Goal: Task Accomplishment & Management: Complete application form

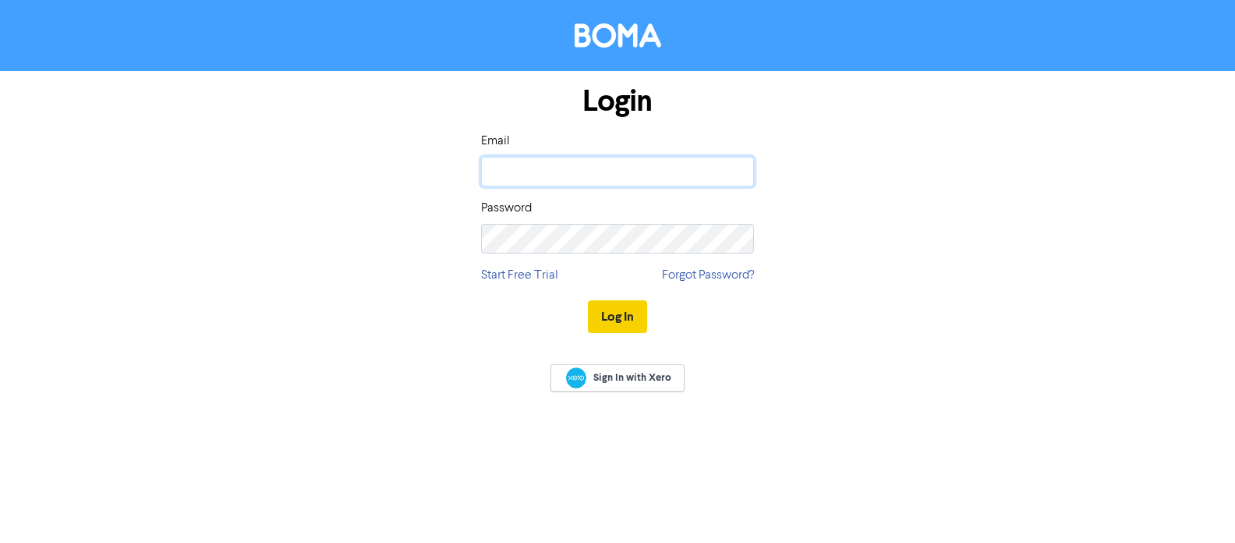
type input "[PERSON_NAME][EMAIL_ADDRESS][DOMAIN_NAME]"
click at [617, 314] on button "Log In" at bounding box center [617, 316] width 59 height 33
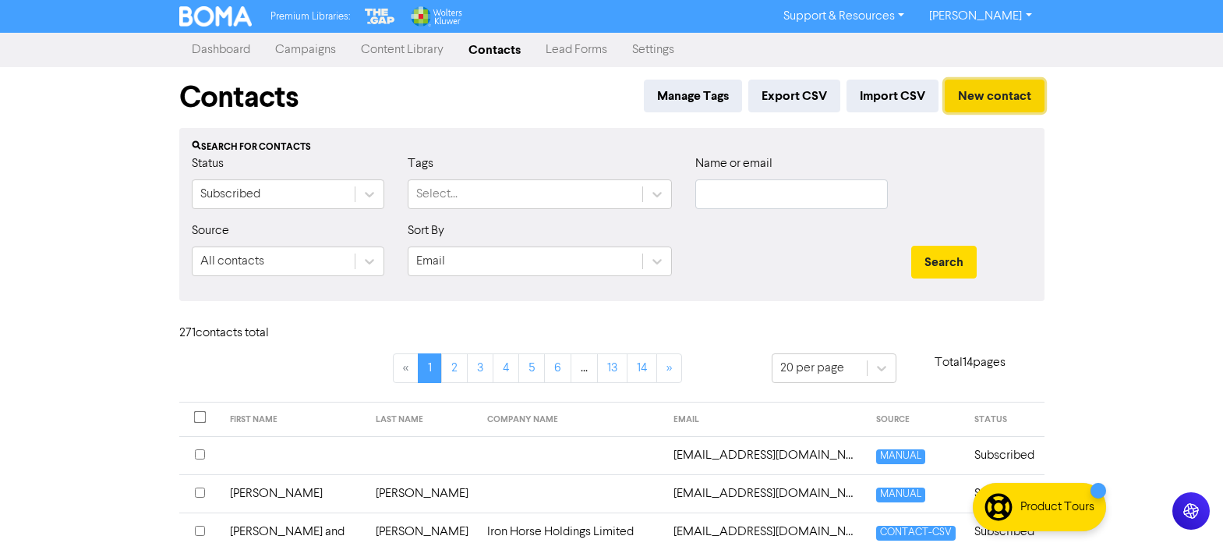
click at [982, 93] on button "New contact" at bounding box center [995, 96] width 100 height 33
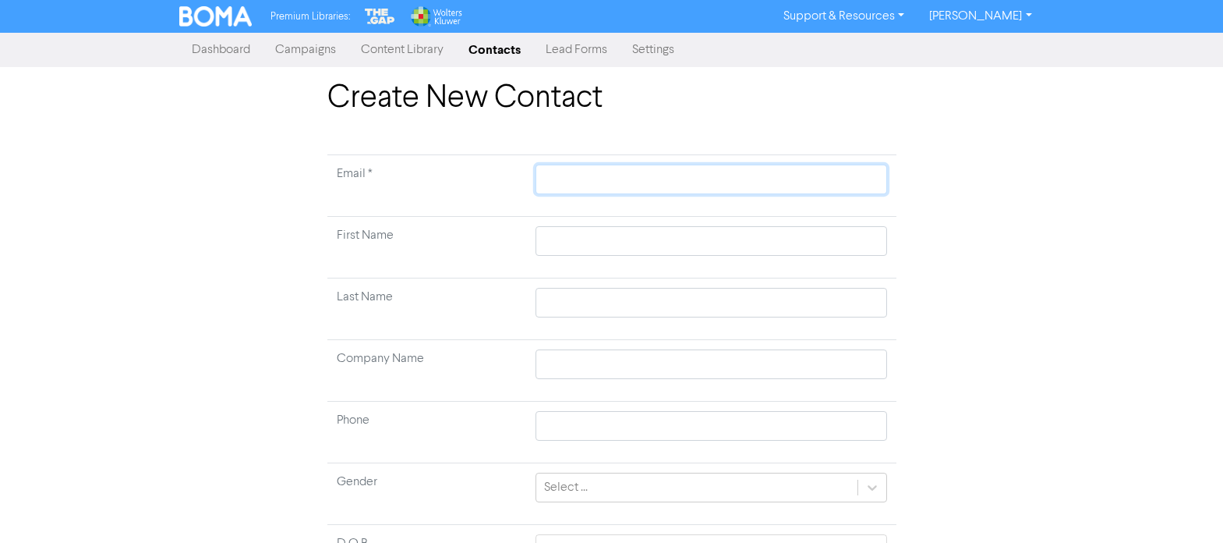
click at [567, 181] on input "text" at bounding box center [711, 179] width 351 height 30
type input "o"
type input "of"
type input "off"
type input "offi"
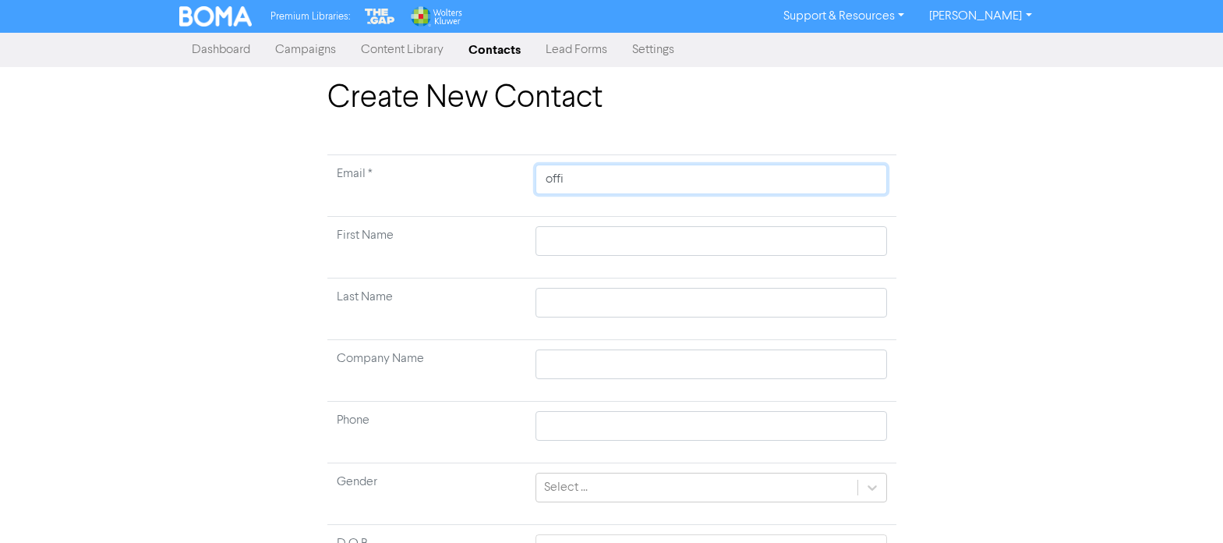
type input "offic"
type input "office"
type input "office@"
type input "office@as"
type input "office@asl"
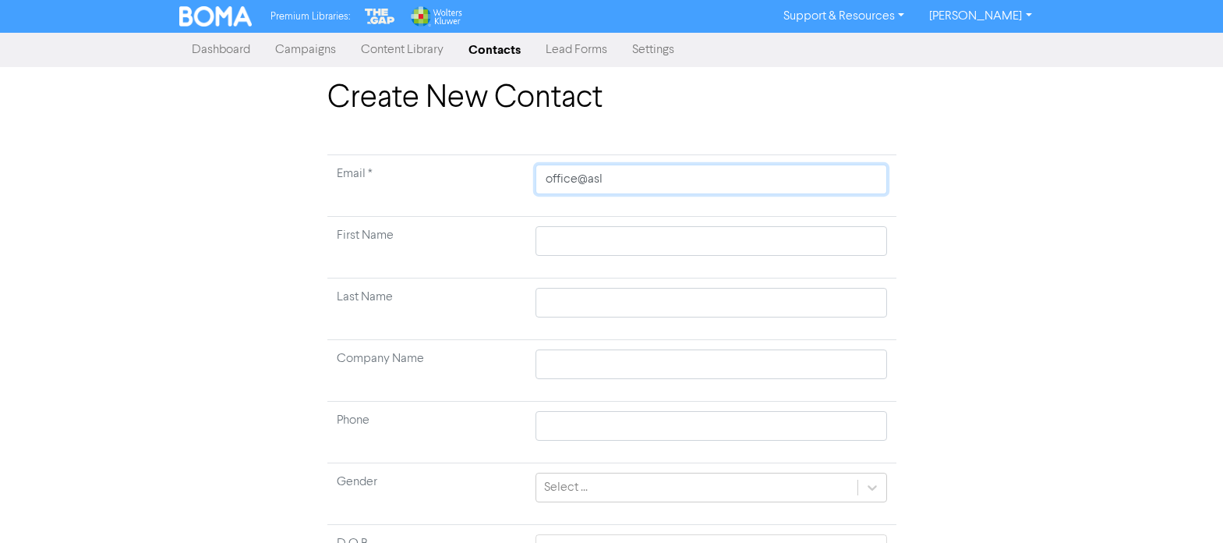
type input "office@asll"
type input "office@aslli"
type input "office@asllin"
type input "office@asllins"
type input "office@asllinst"
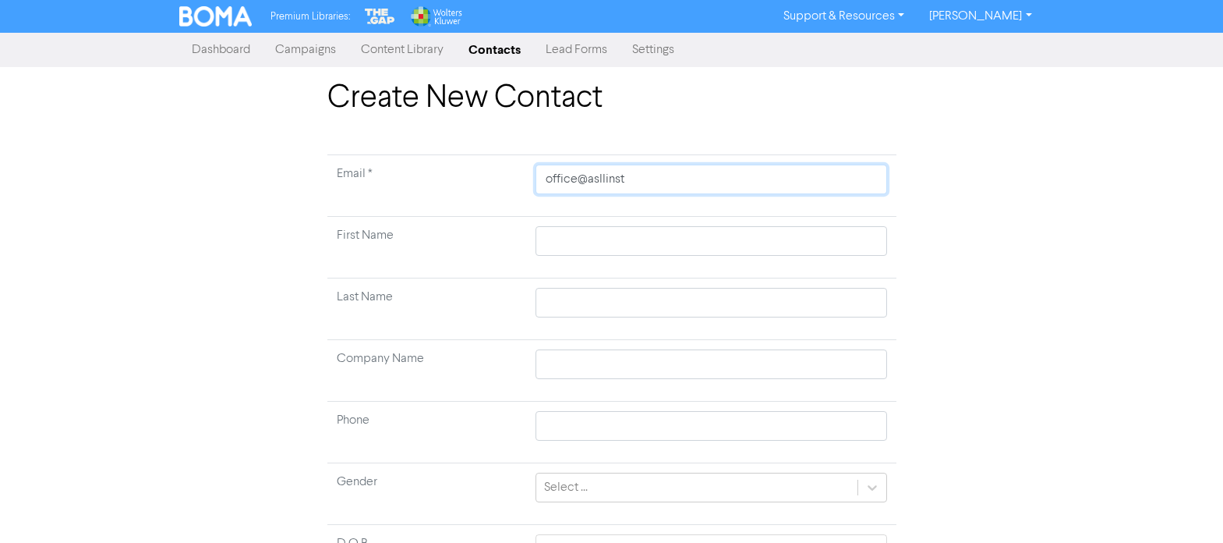
type input "office@asllinsta"
type input "office@asllinstal"
type input "office@asllinstall"
type input "office@asllinstalla"
type input "office@asllinstallat"
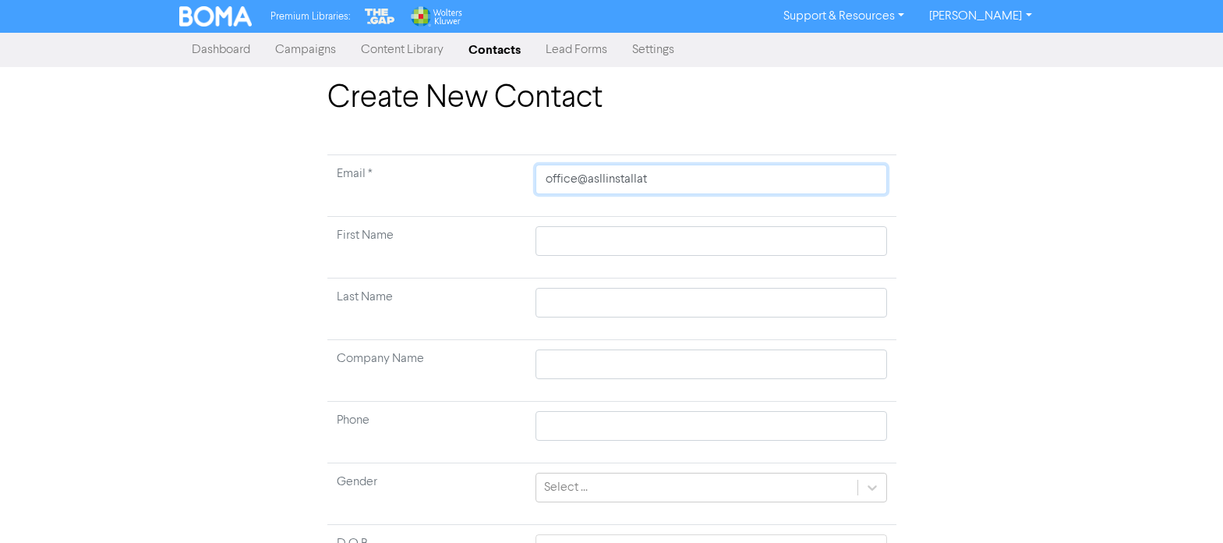
type input "office@asllinstallati"
type input "office@asllinstallatio"
type input "office@asllinstallation"
type input "office@asllinstallations"
type input "office@asllinstallations."
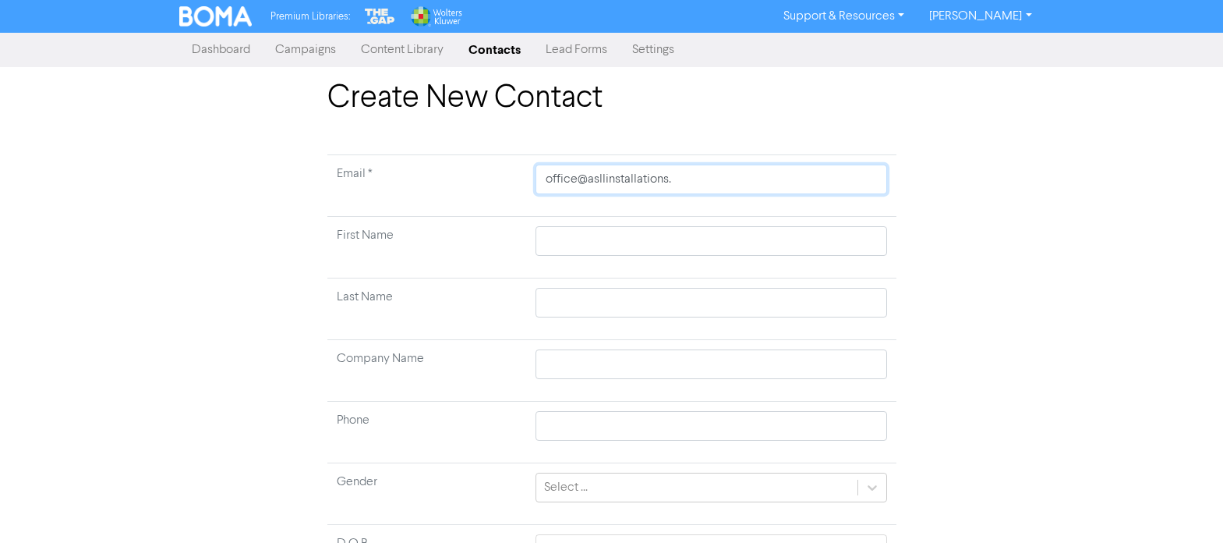
type input "office@asllinstallations.c"
type input "[EMAIL_ADDRESS][DOMAIN_NAME]"
type input "[EMAIL_ADDRESS][DOMAIN_NAME]."
type input "office@asllinstallations.co.n"
type input "[EMAIL_ADDRESS][DOMAIN_NAME]"
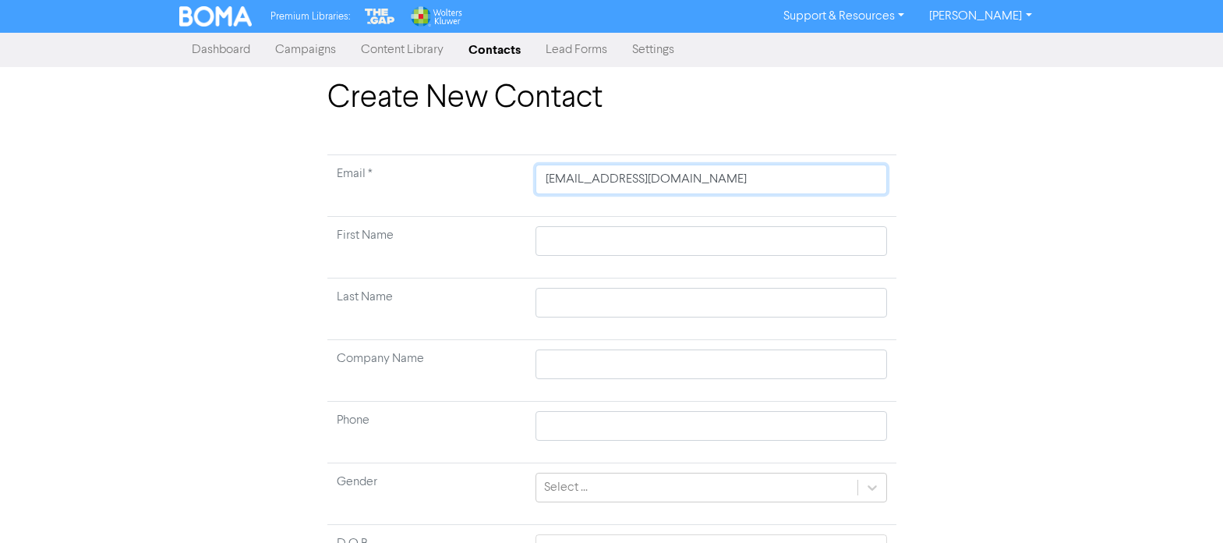
drag, startPoint x: 588, startPoint y: 183, endPoint x: 605, endPoint y: 179, distance: 17.6
click at [605, 179] on input "[EMAIL_ADDRESS][DOMAIN_NAME]" at bounding box center [711, 179] width 351 height 30
type input "[EMAIL_ADDRESS][DOMAIN_NAME]"
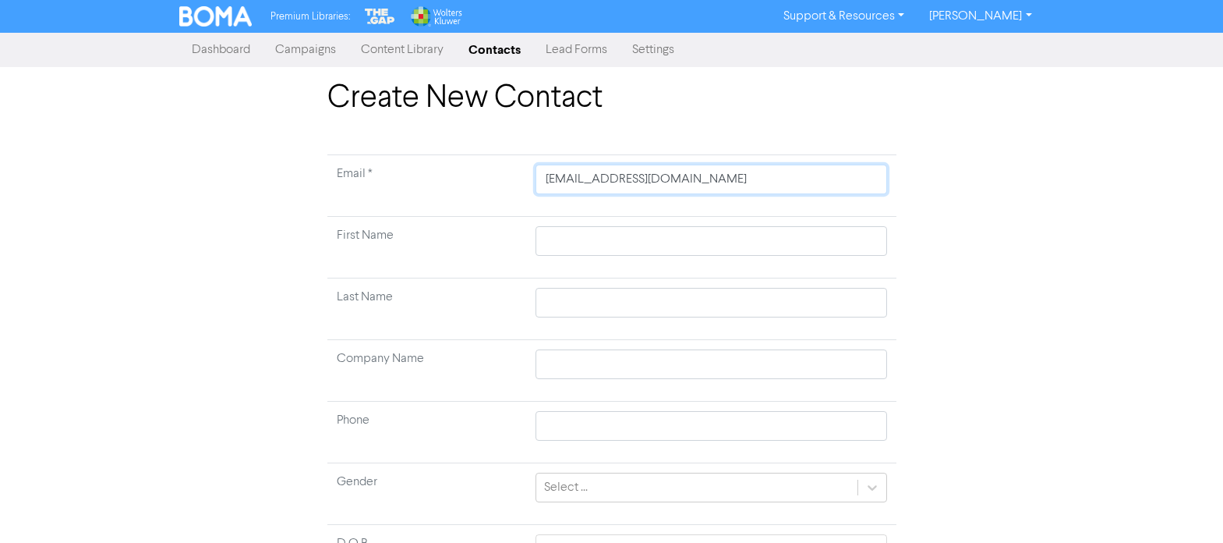
type input "[EMAIL_ADDRESS][DOMAIN_NAME]"
click at [580, 243] on input "text" at bounding box center [711, 241] width 351 height 30
type input "N"
type input "Na"
type input "Nat"
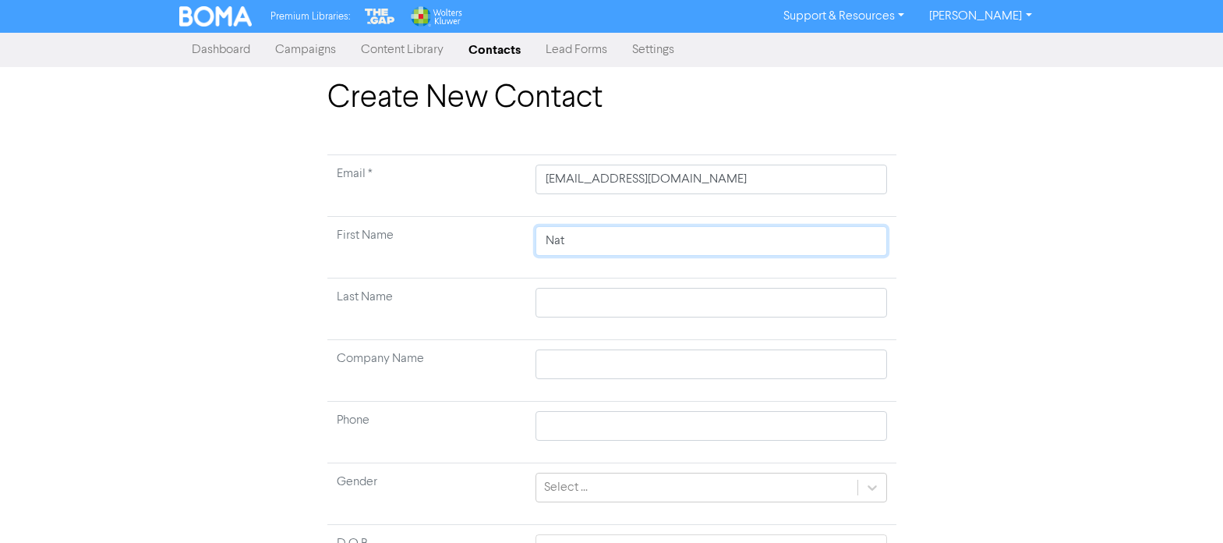
type input "Nata"
type input "[DATE]"
type input "Natali"
type input "[PERSON_NAME]"
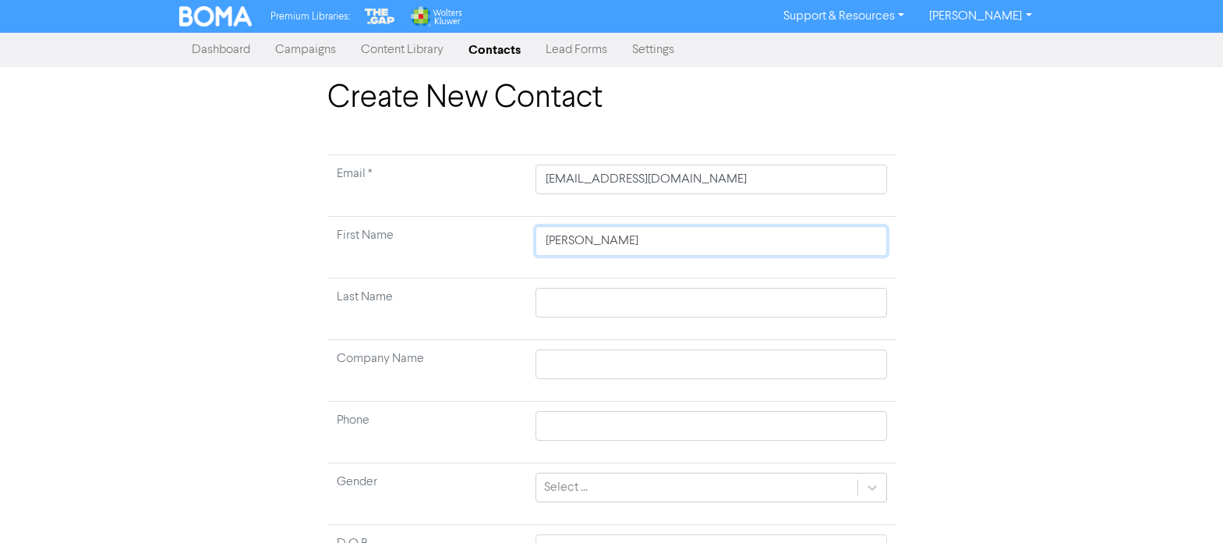
type input "Natalie &"
type input "Natalie & M"
type input "Natalie & [PERSON_NAME]"
type input "Natalie & Mic"
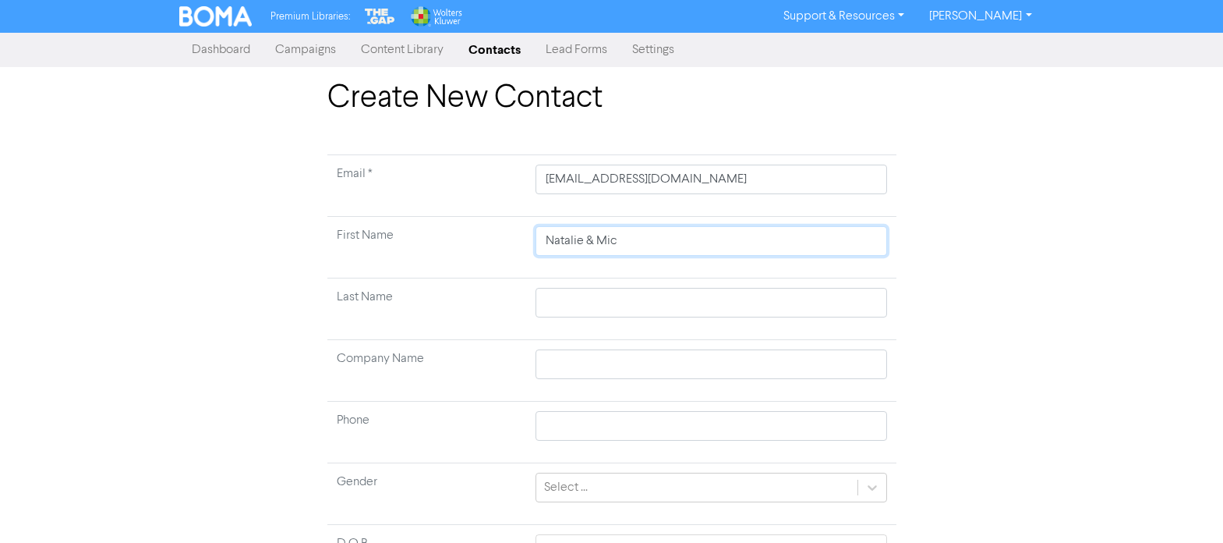
type input "Natalie & Mich"
type input "Natalie & [PERSON_NAME]"
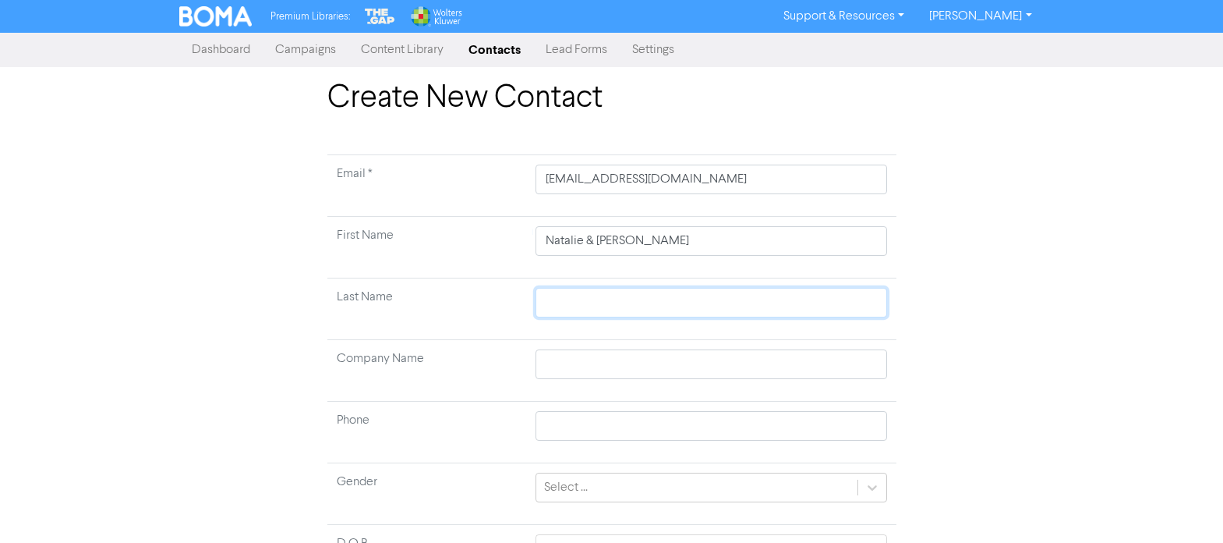
click at [572, 311] on input "text" at bounding box center [711, 303] width 351 height 30
type input "T"
type input "Th"
type input "Thu"
type input "Thur"
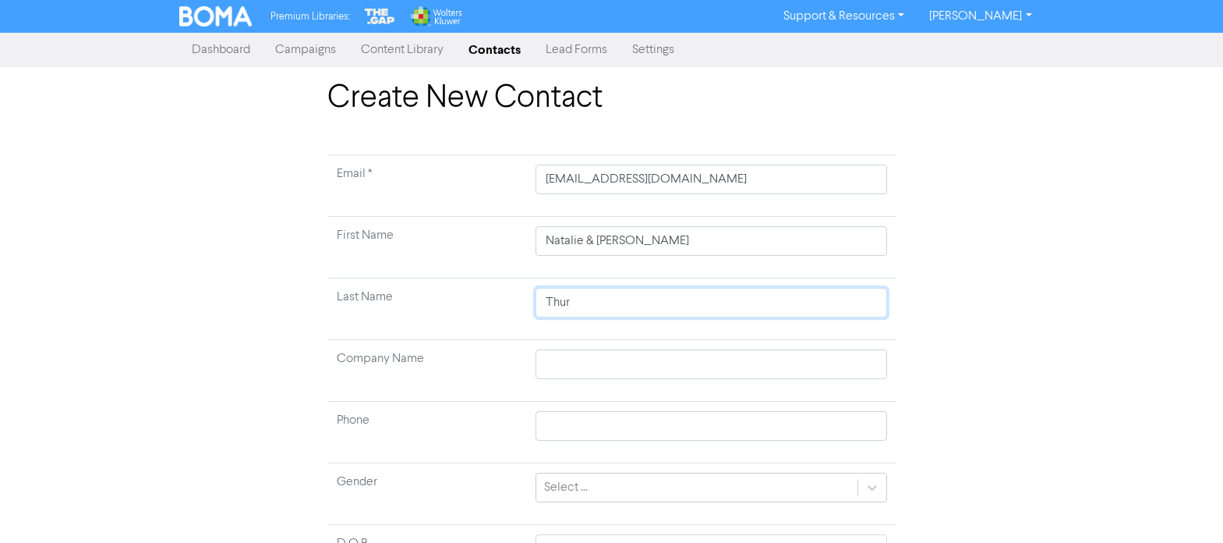
type input "[PERSON_NAME]"
click at [564, 355] on input "text" at bounding box center [711, 364] width 351 height 30
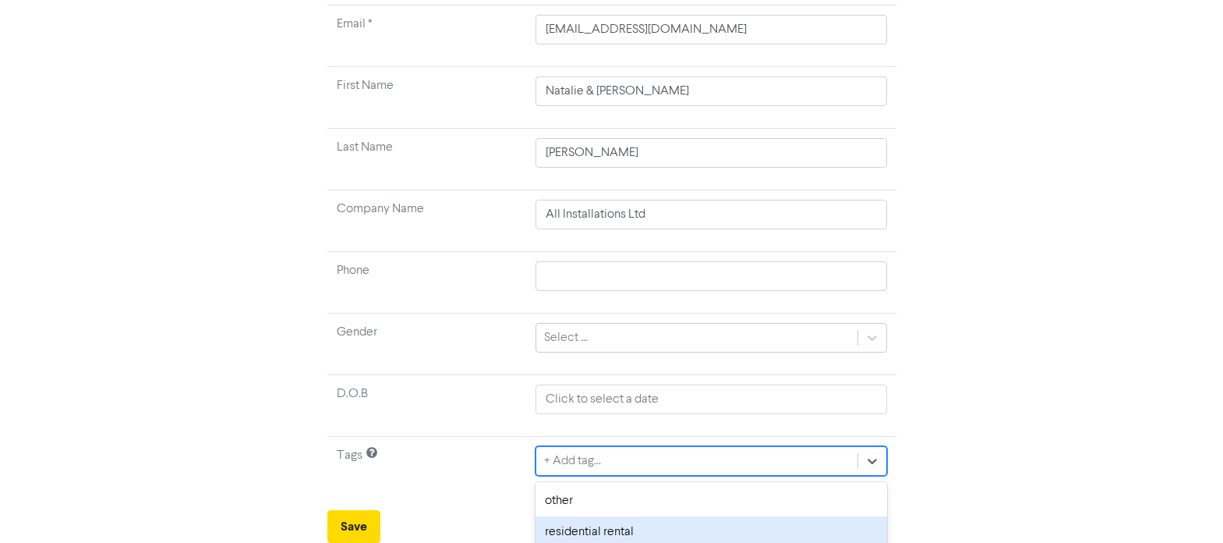
scroll to position [220, 0]
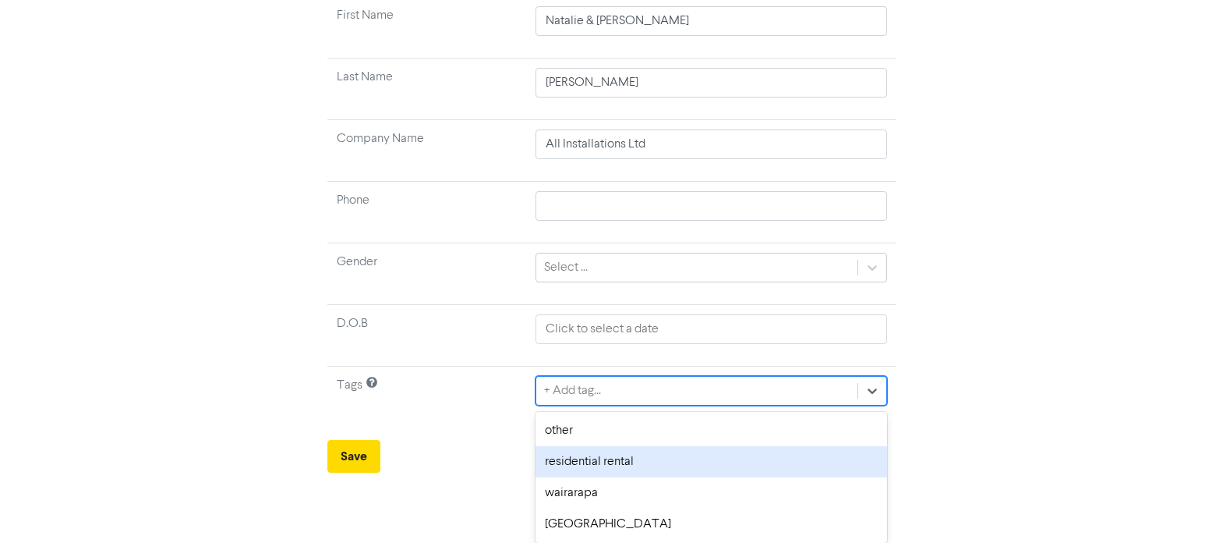
click at [550, 405] on div "option residential rental focused, 2 of 4. 4 results available. Use Up and Down…" at bounding box center [711, 391] width 351 height 30
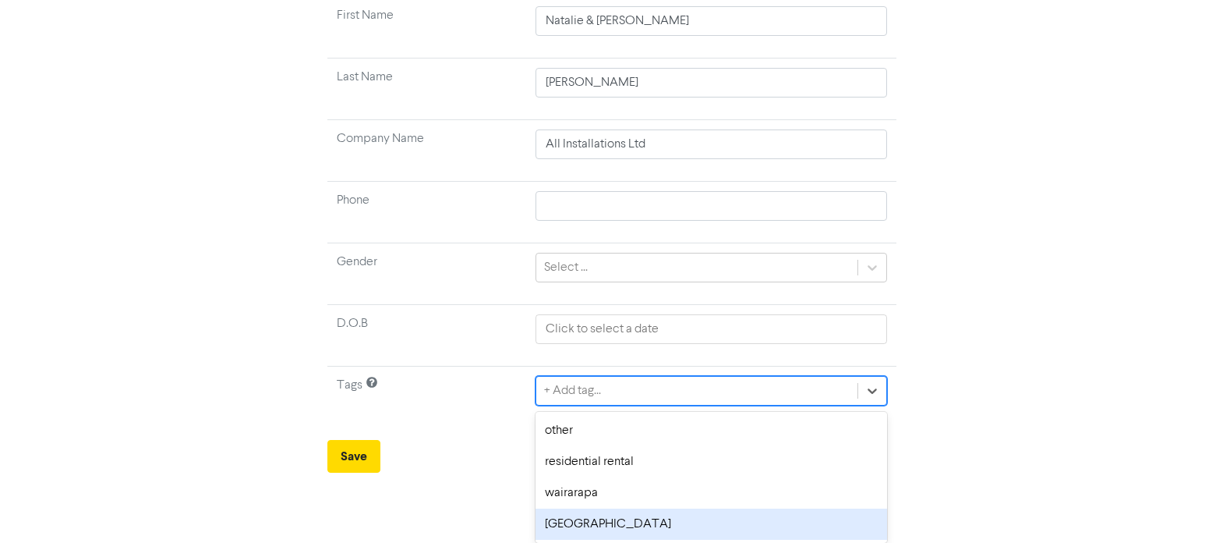
click at [579, 519] on div "[GEOGRAPHIC_DATA]" at bounding box center [711, 523] width 351 height 31
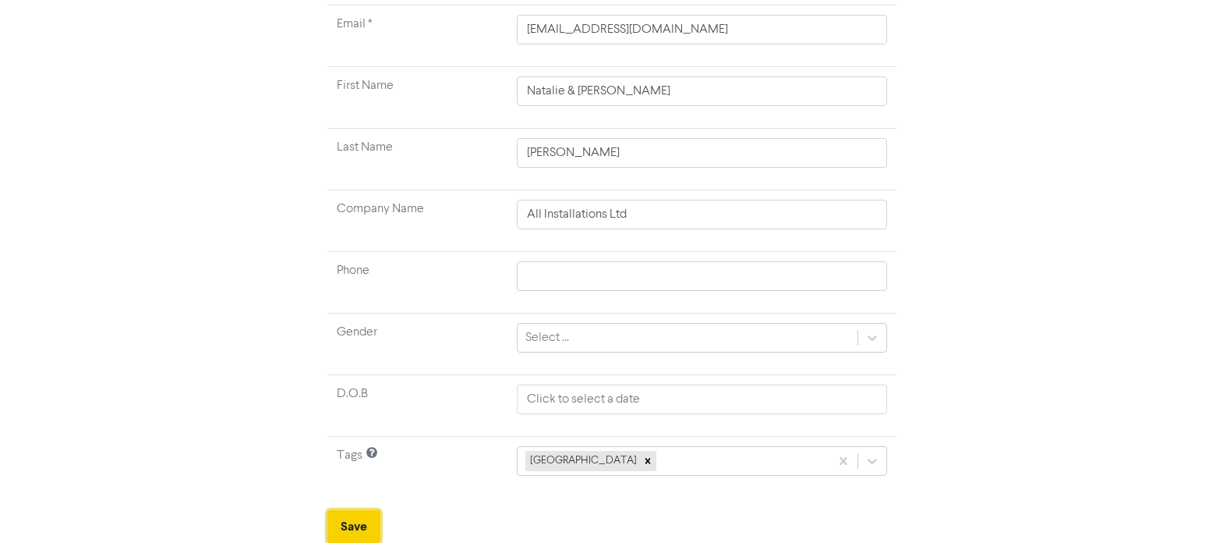
click at [355, 522] on button "Save" at bounding box center [353, 526] width 53 height 33
